Goal: Task Accomplishment & Management: Use online tool/utility

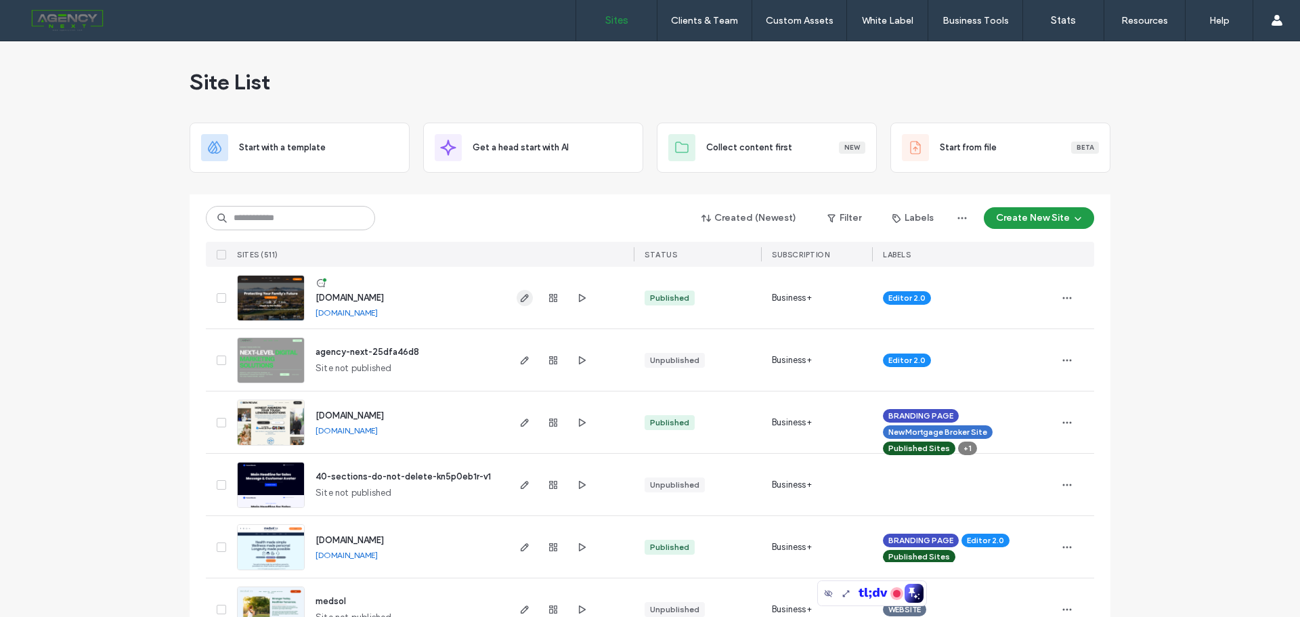
click at [519, 300] on icon "button" at bounding box center [524, 297] width 11 height 11
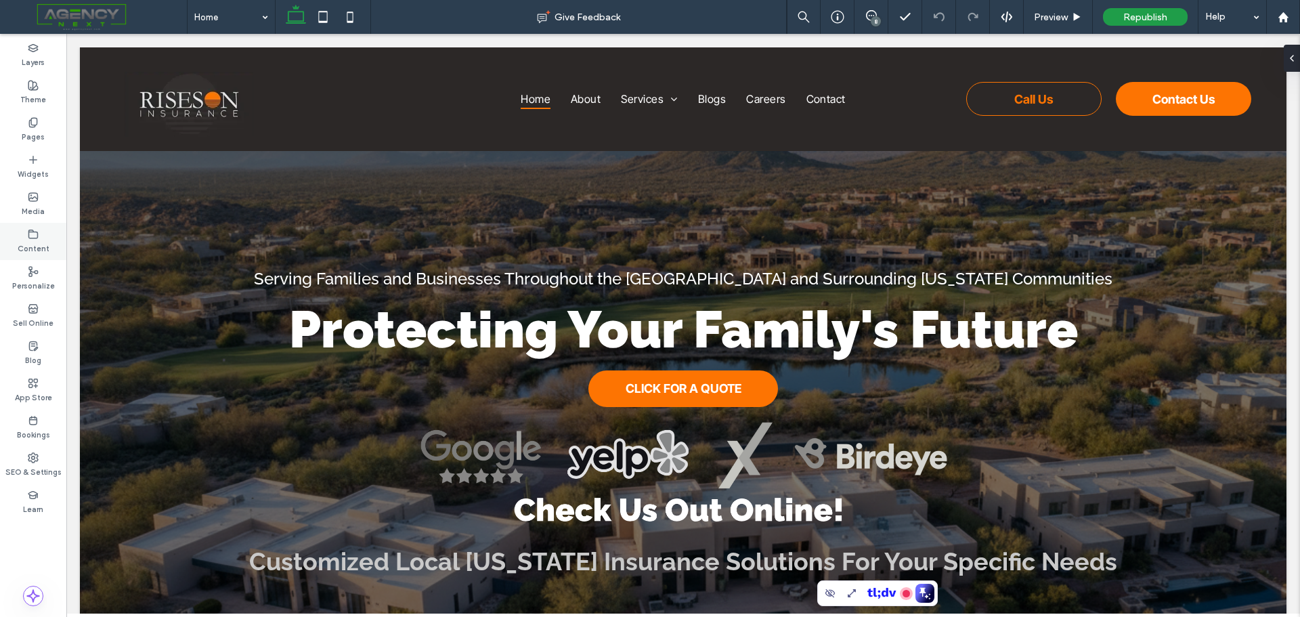
click at [37, 234] on use at bounding box center [33, 233] width 9 height 8
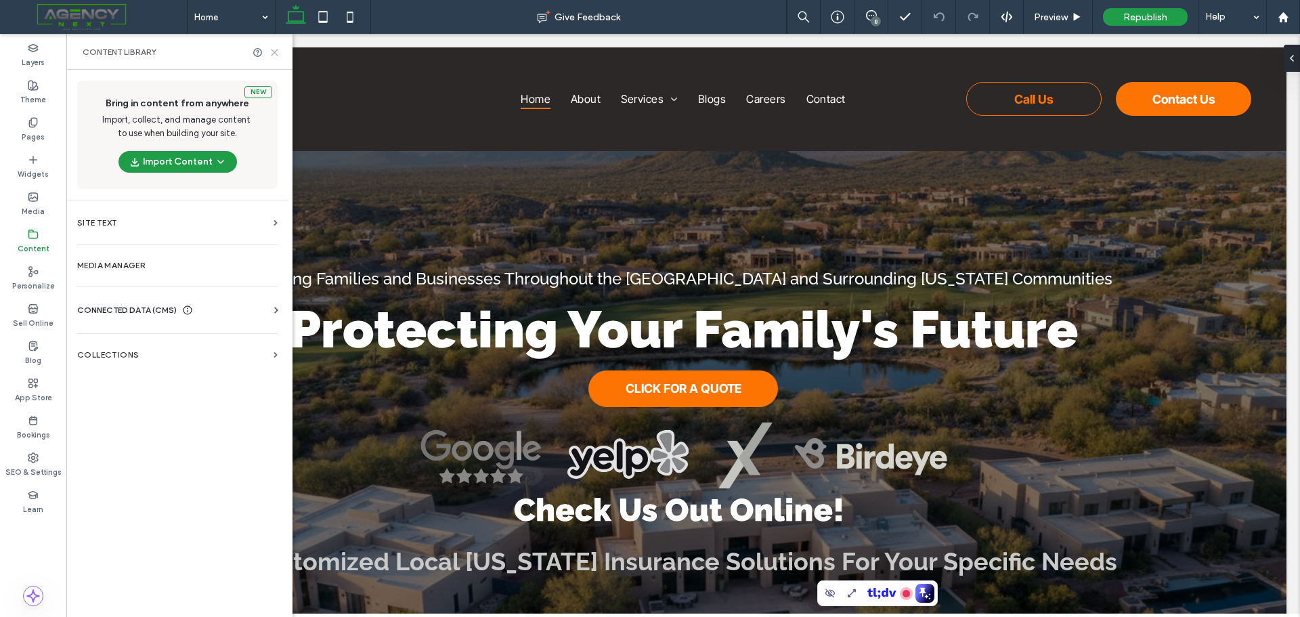
click at [277, 53] on icon at bounding box center [274, 52] width 10 height 10
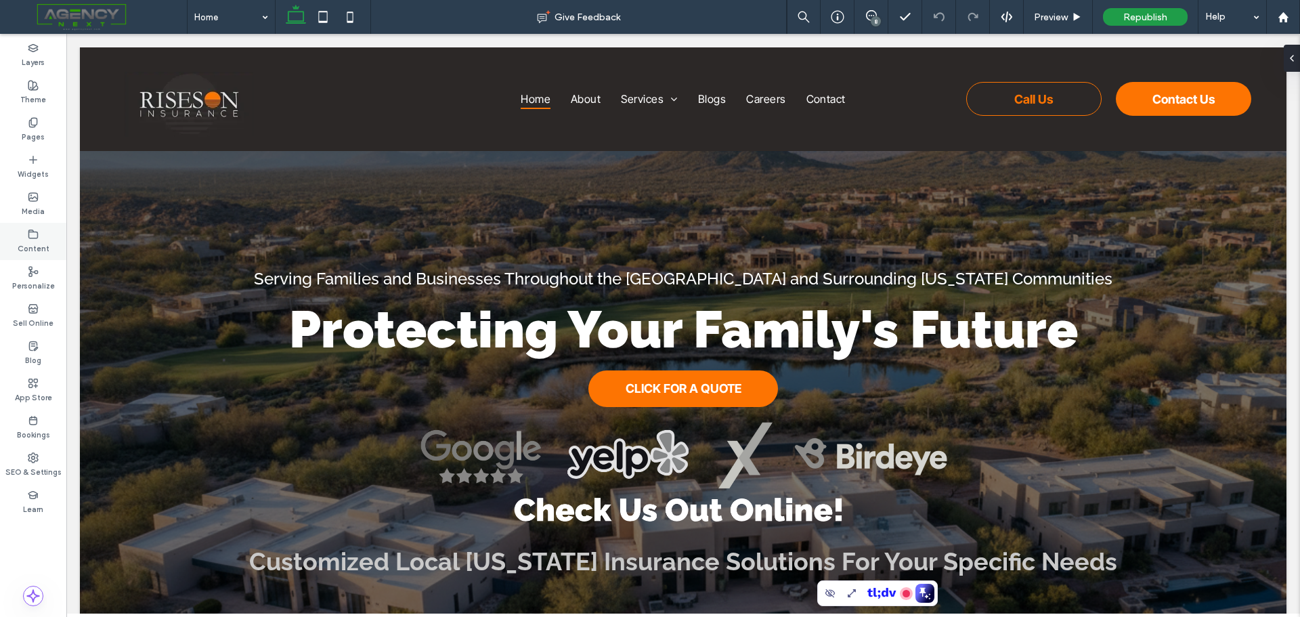
click at [32, 240] on label "Content" at bounding box center [34, 247] width 32 height 15
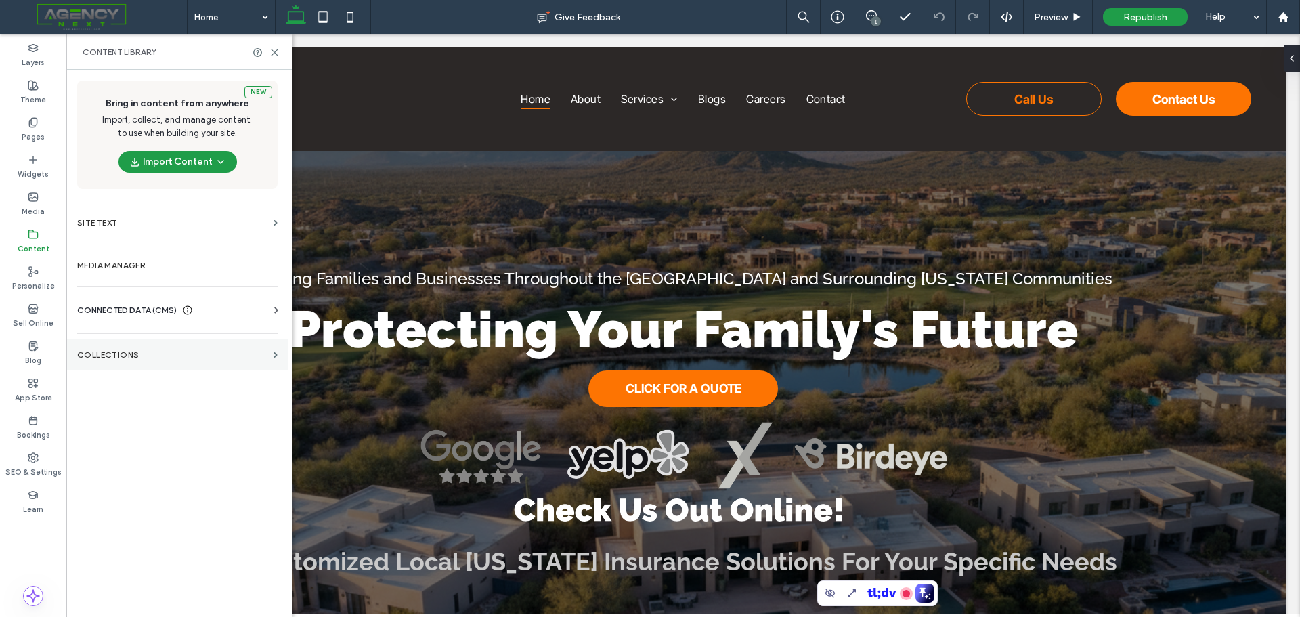
click at [113, 354] on label "Collections" at bounding box center [172, 354] width 191 height 9
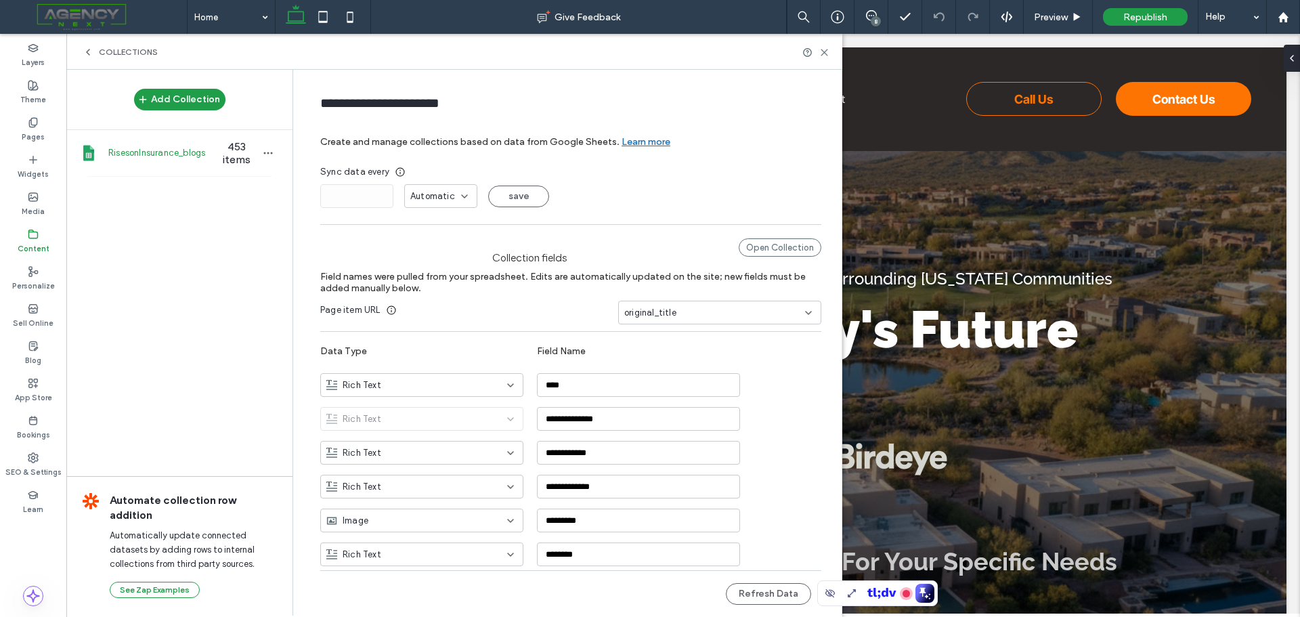
click at [169, 150] on span "RisesonInsurance_blogs" at bounding box center [160, 153] width 104 height 14
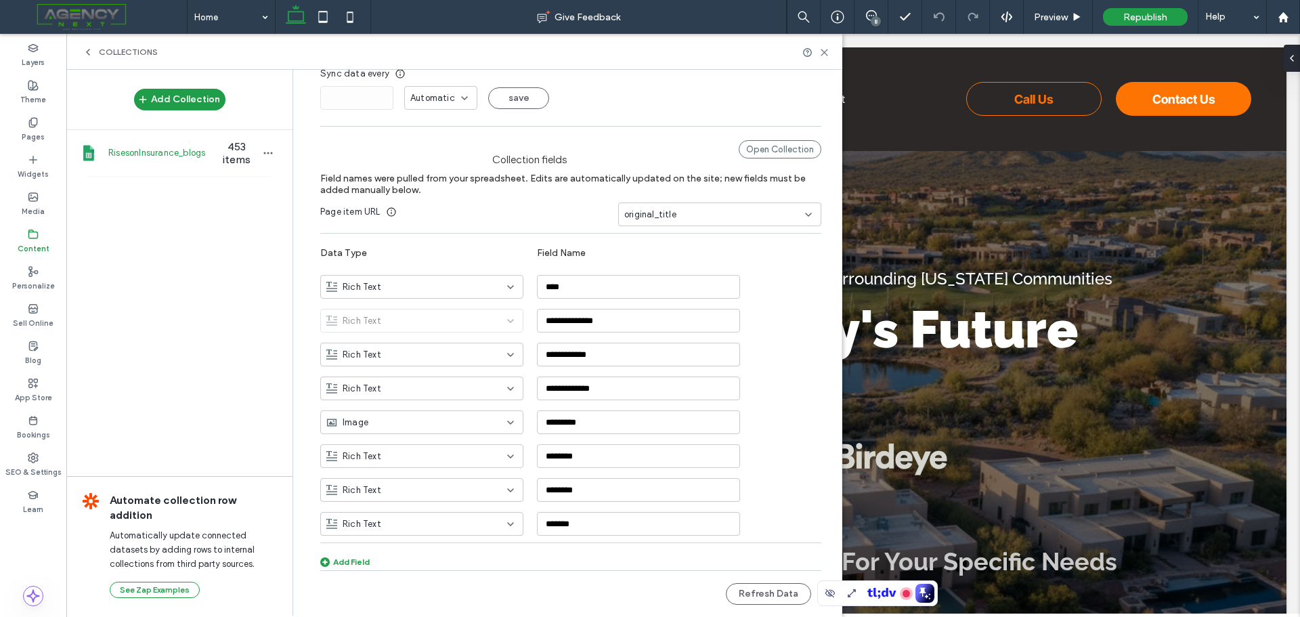
click at [777, 138] on div "**********" at bounding box center [570, 356] width 501 height 447
click at [776, 148] on div "Open Collection" at bounding box center [779, 149] width 83 height 18
click at [93, 51] on icon at bounding box center [88, 52] width 11 height 11
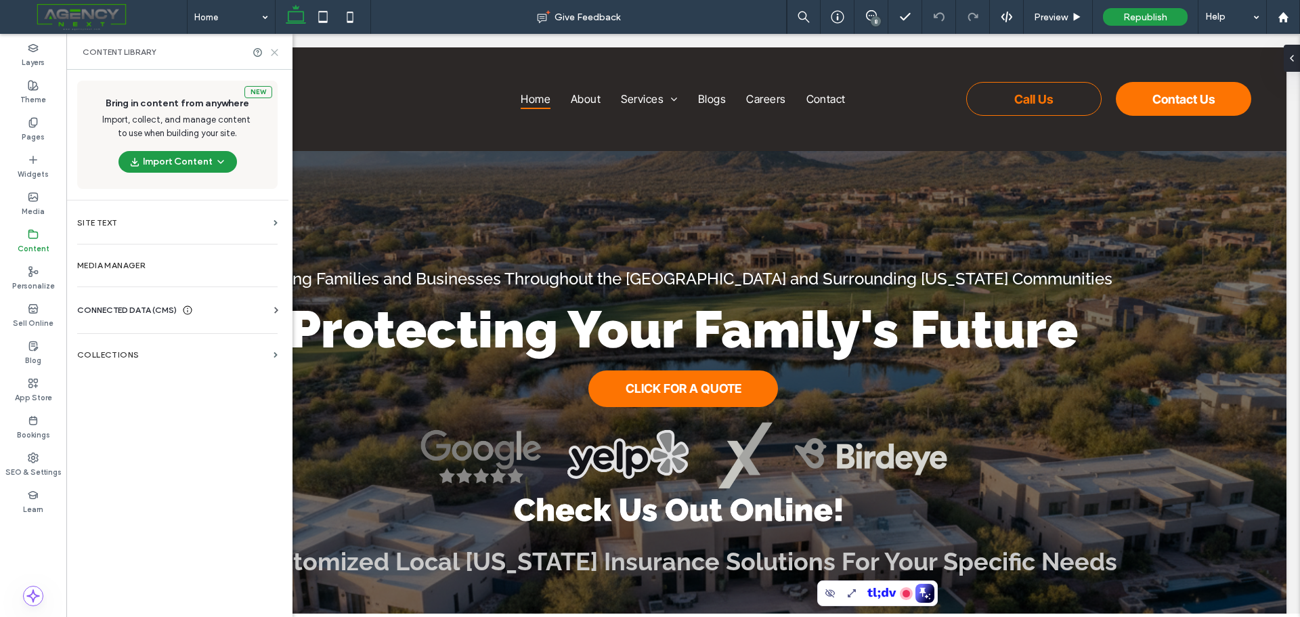
click at [278, 53] on icon at bounding box center [274, 52] width 10 height 10
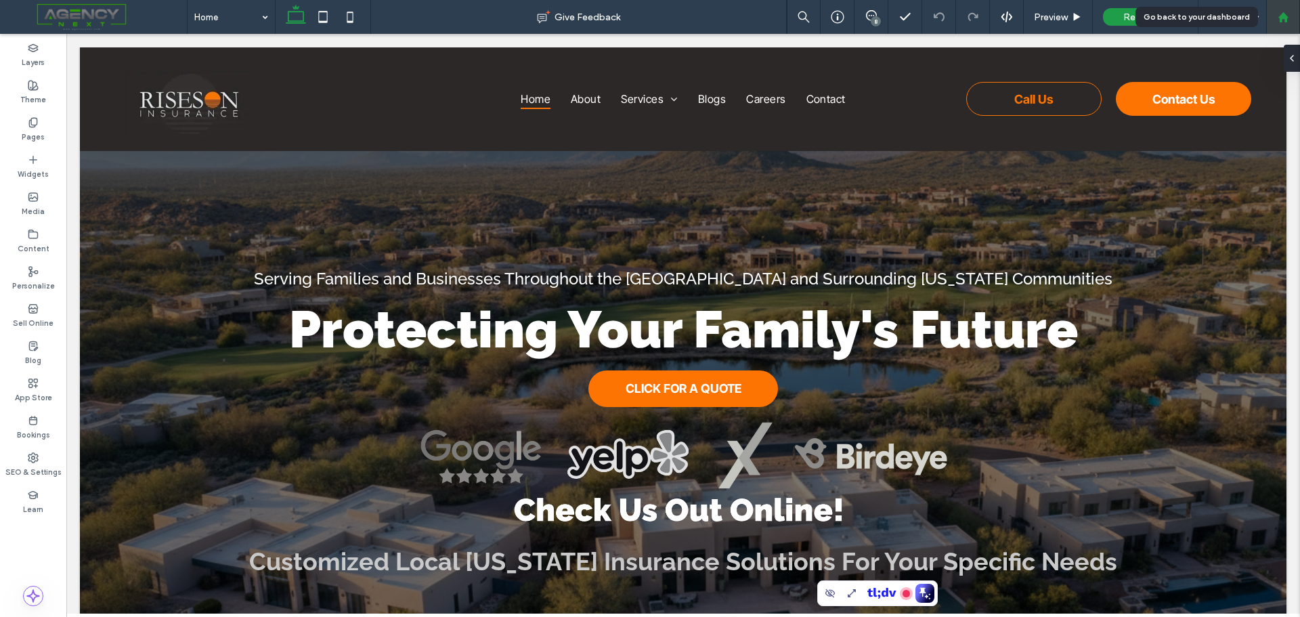
click at [1290, 12] on div at bounding box center [1282, 18] width 32 height 12
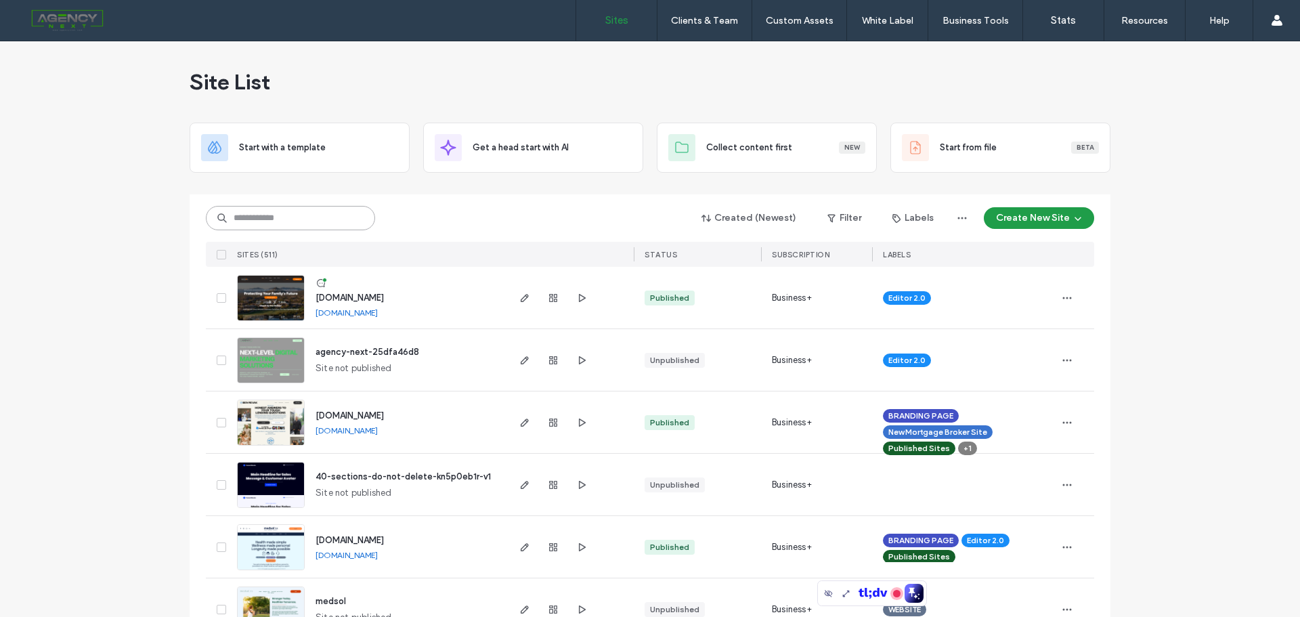
click at [301, 216] on input at bounding box center [290, 218] width 169 height 24
type input "*"
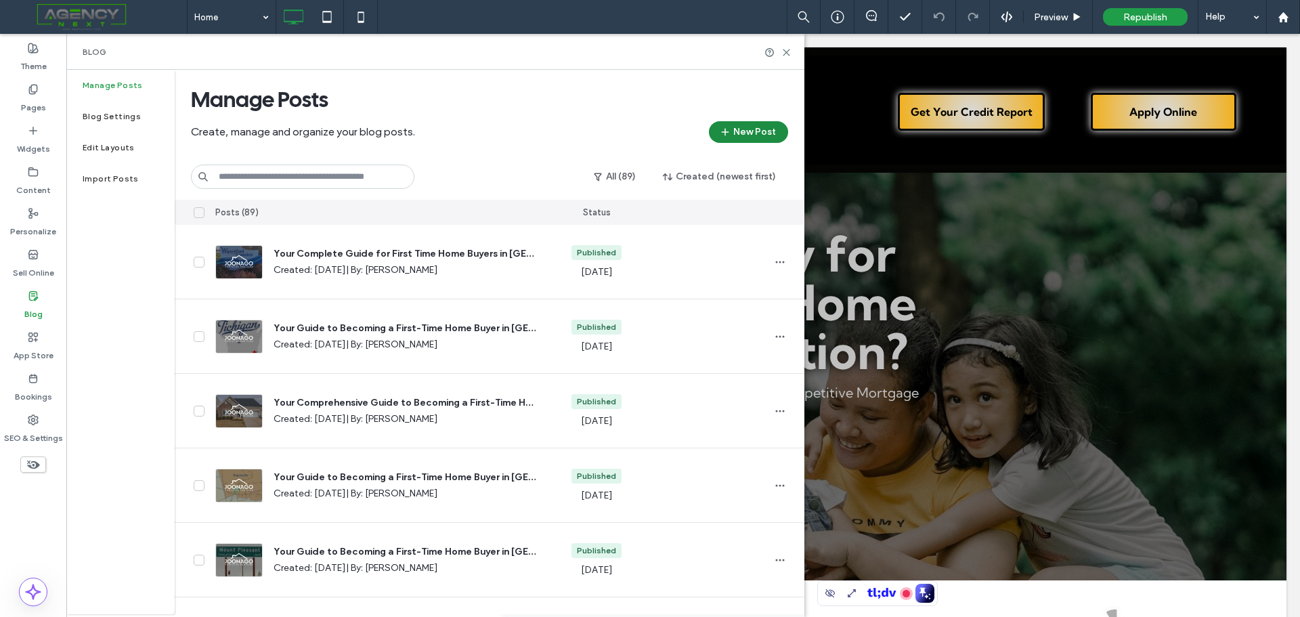
click at [761, 133] on button "New Post" at bounding box center [748, 132] width 79 height 22
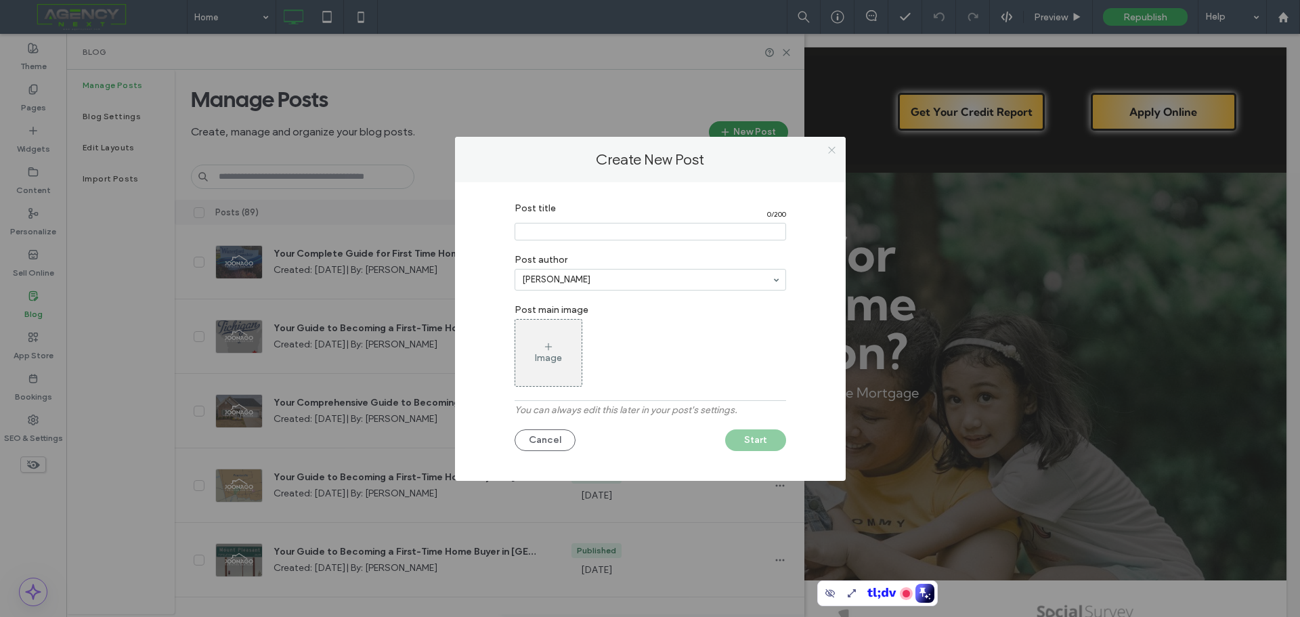
click at [830, 152] on use at bounding box center [831, 150] width 7 height 7
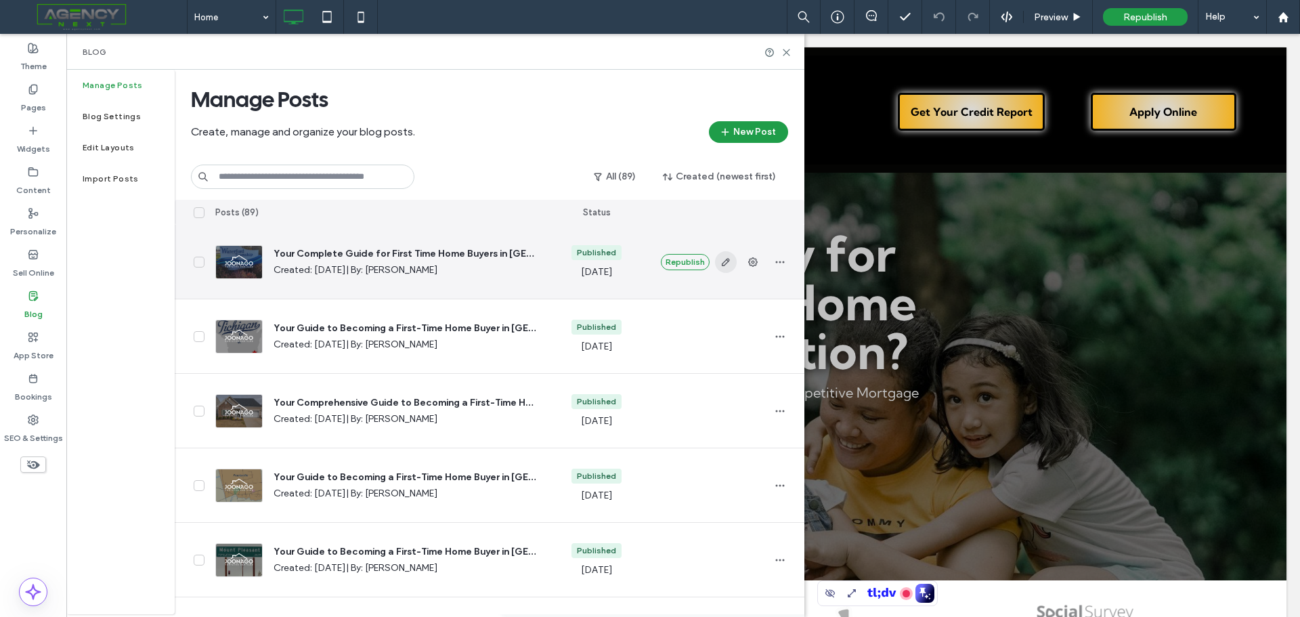
click at [725, 259] on icon "button" at bounding box center [725, 262] width 11 height 11
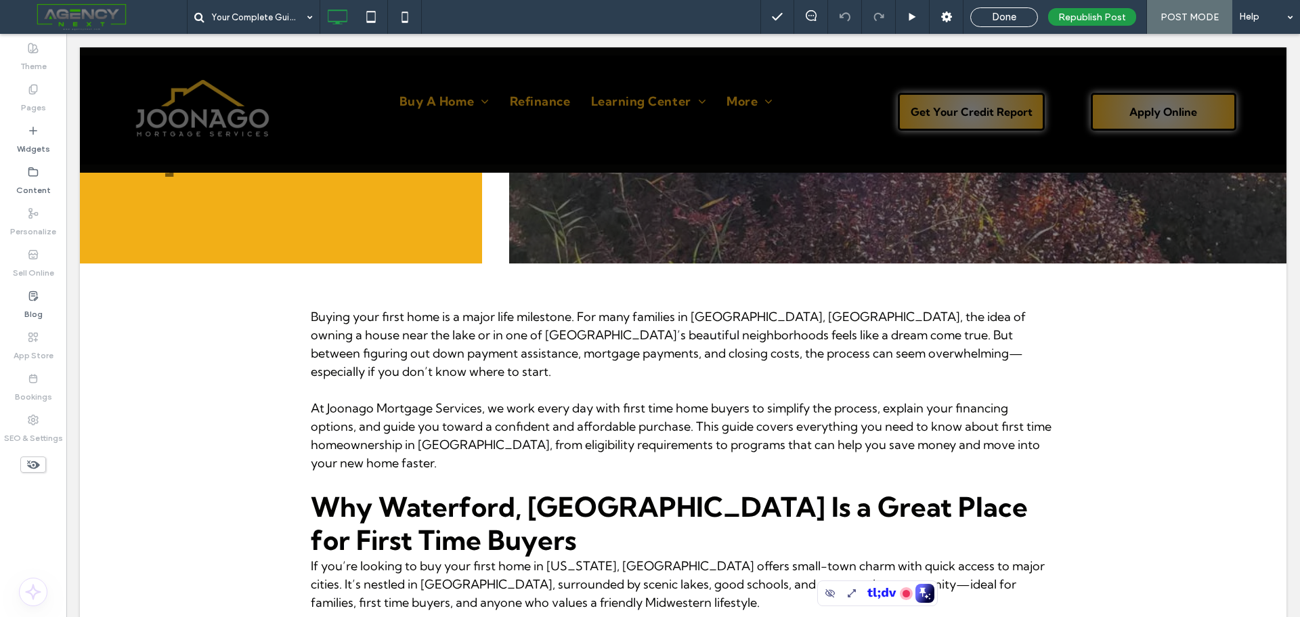
scroll to position [245, 0]
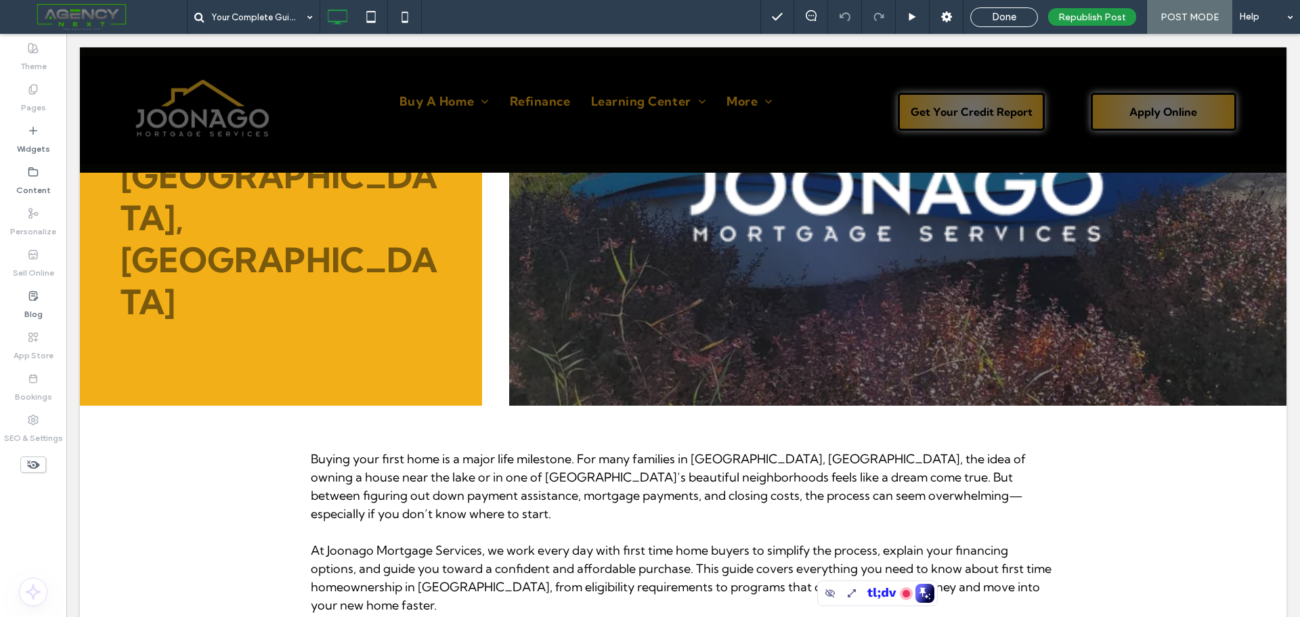
drag, startPoint x: 1002, startPoint y: 16, endPoint x: 1229, endPoint y: 295, distance: 359.0
click at [1002, 16] on span "Done" at bounding box center [1004, 17] width 24 height 12
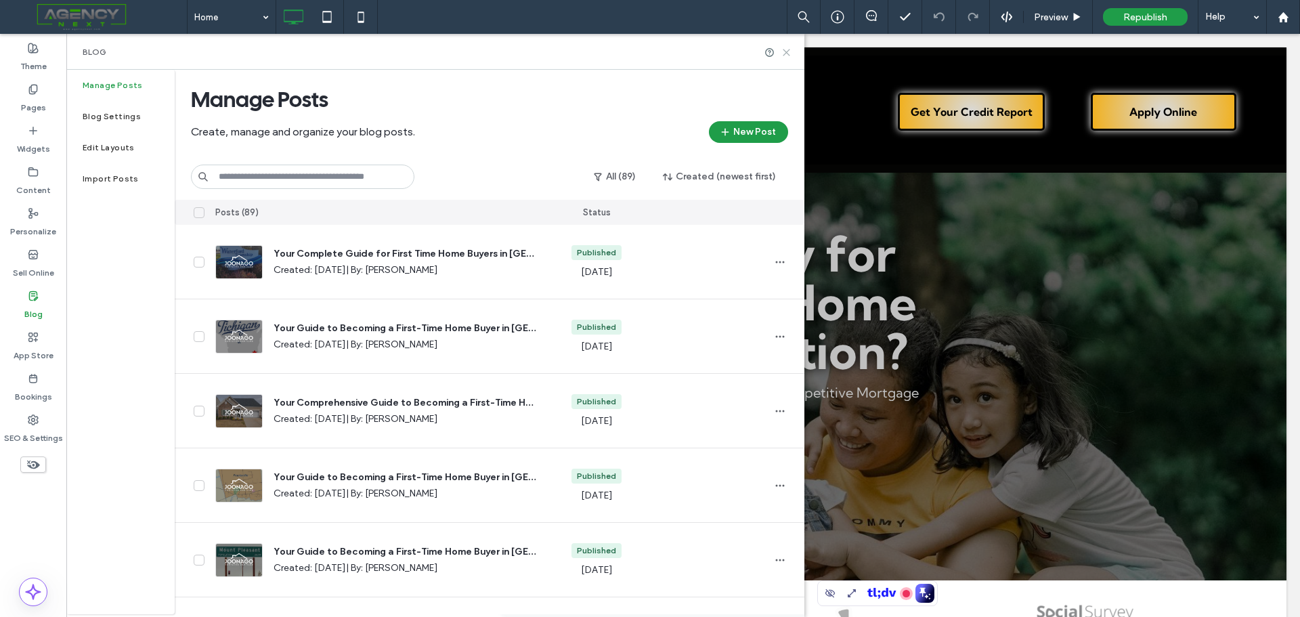
click at [782, 50] on icon at bounding box center [786, 52] width 10 height 10
